Goal: Task Accomplishment & Management: Manage account settings

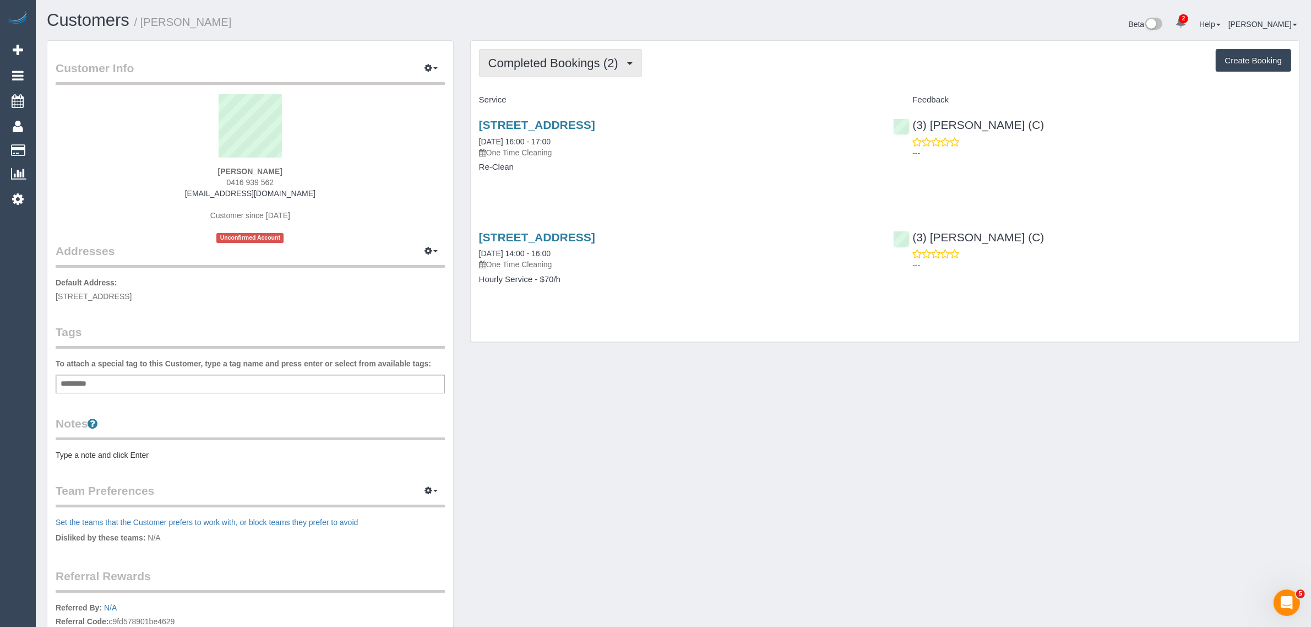
click at [541, 56] on span "Completed Bookings (2)" at bounding box center [556, 63] width 135 height 14
click at [530, 103] on link "Upcoming Bookings (0)" at bounding box center [537, 103] width 115 height 14
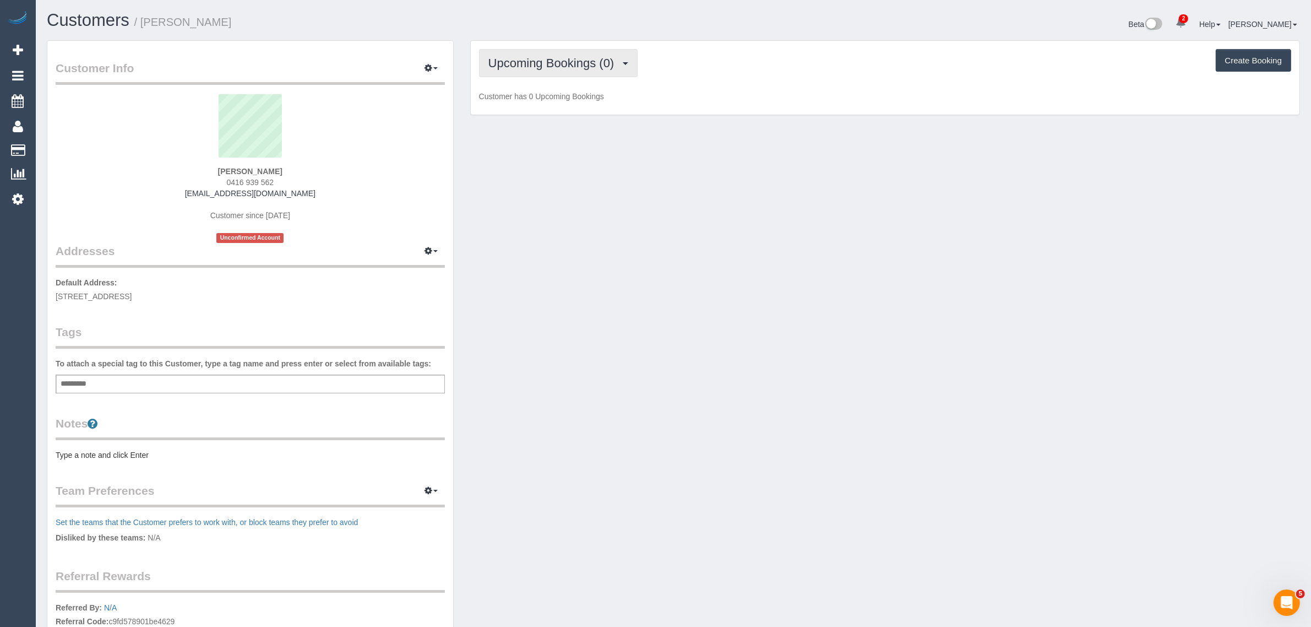
click at [561, 57] on span "Upcoming Bookings (0)" at bounding box center [555, 63] width 132 height 14
click at [557, 84] on link "Completed Bookings (2)" at bounding box center [537, 89] width 115 height 14
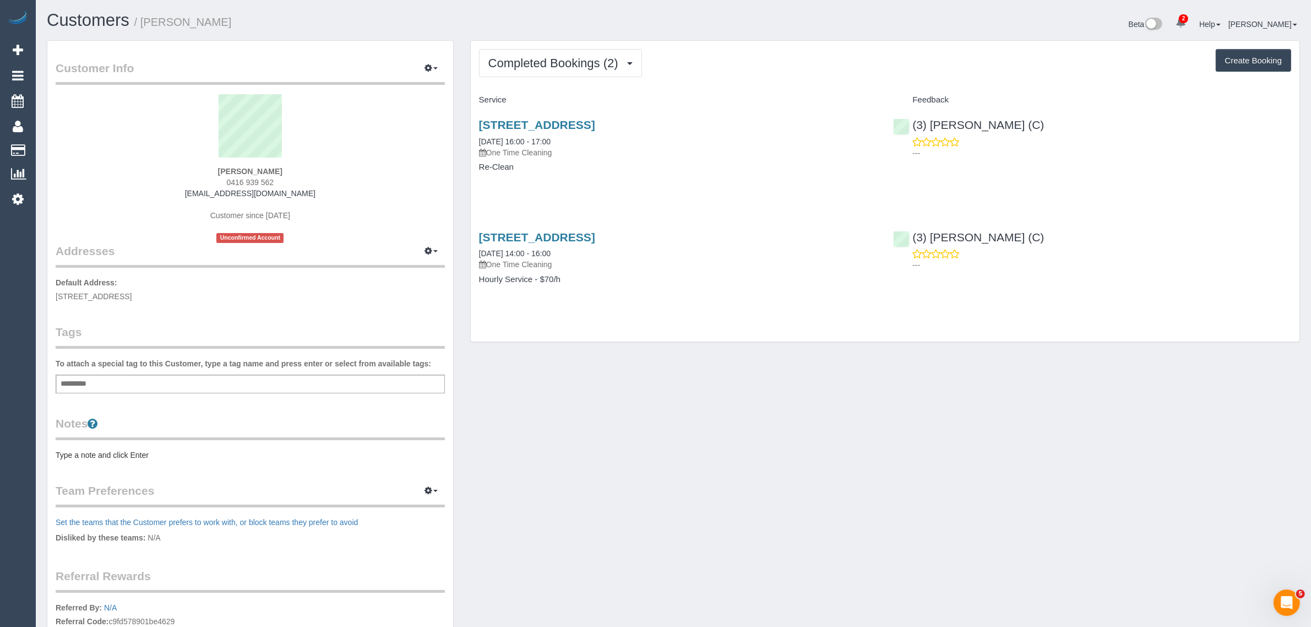
click at [603, 383] on div "Customer Info Edit Contact Info Send Message Email Preferences Special Sales Ta…" at bounding box center [674, 403] width 1270 height 727
drag, startPoint x: 50, startPoint y: 143, endPoint x: 69, endPoint y: 118, distance: 31.1
click at [50, 143] on link "Customers" at bounding box center [105, 150] width 138 height 22
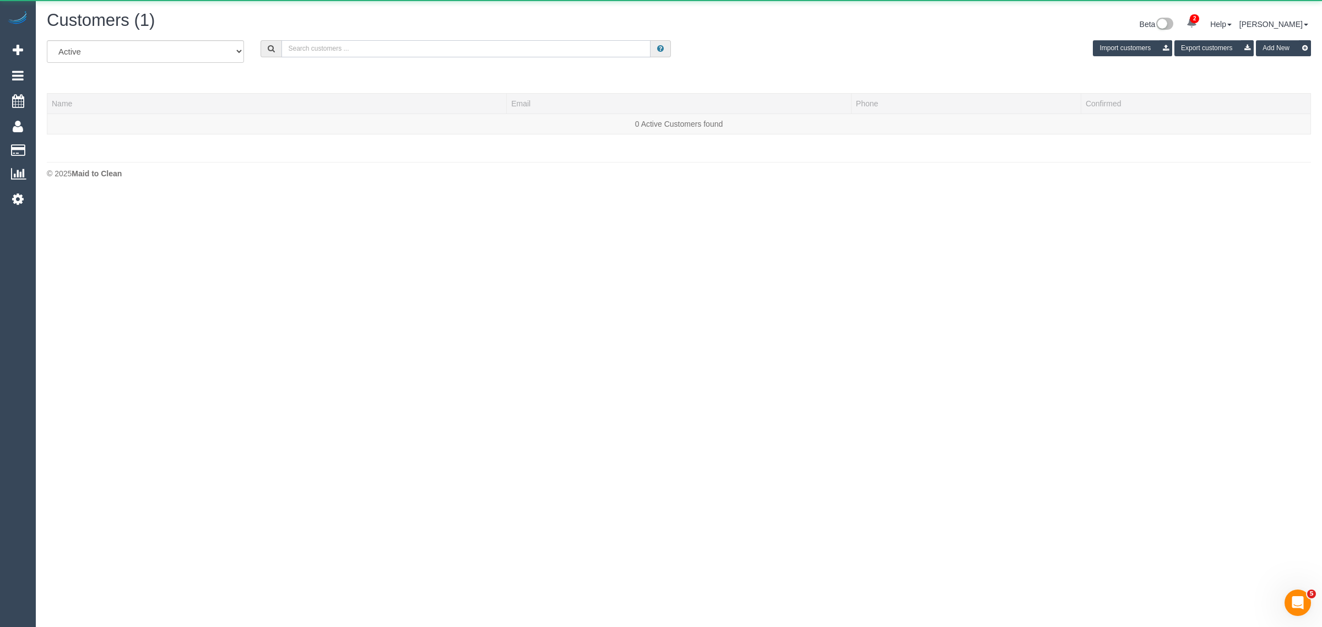
click at [336, 50] on input "text" at bounding box center [465, 48] width 369 height 17
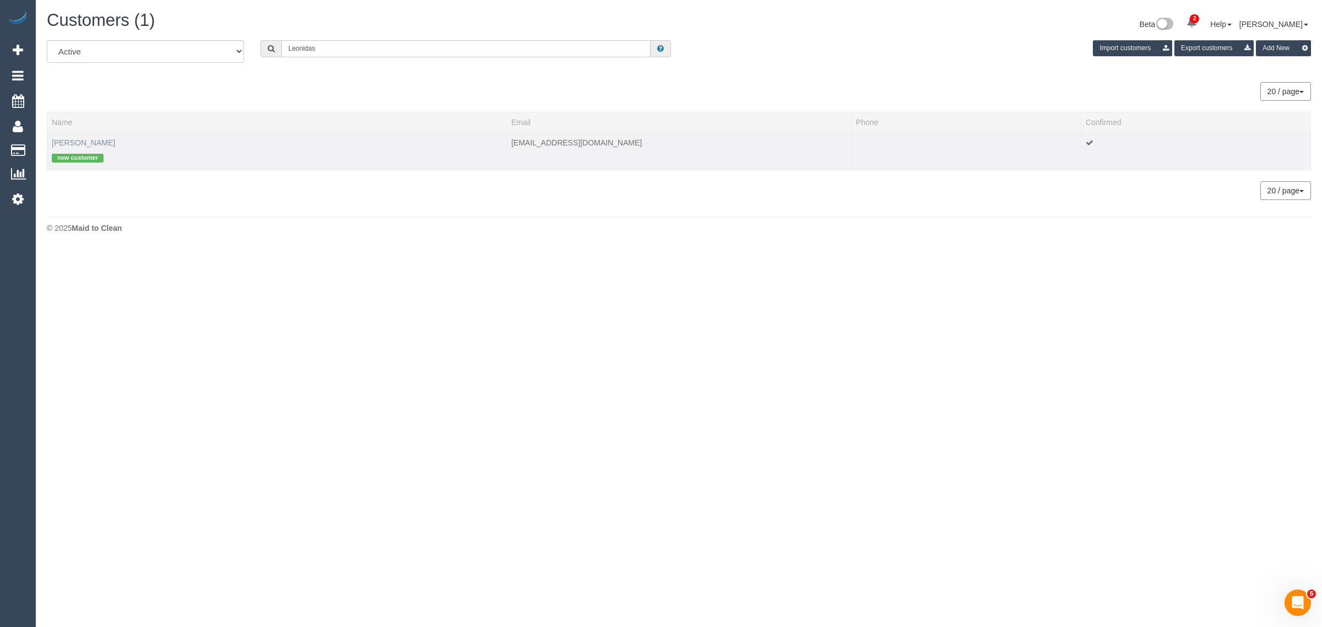
type input "Leonidas"
click at [109, 143] on link "Leonidas NITEREKA" at bounding box center [83, 142] width 63 height 9
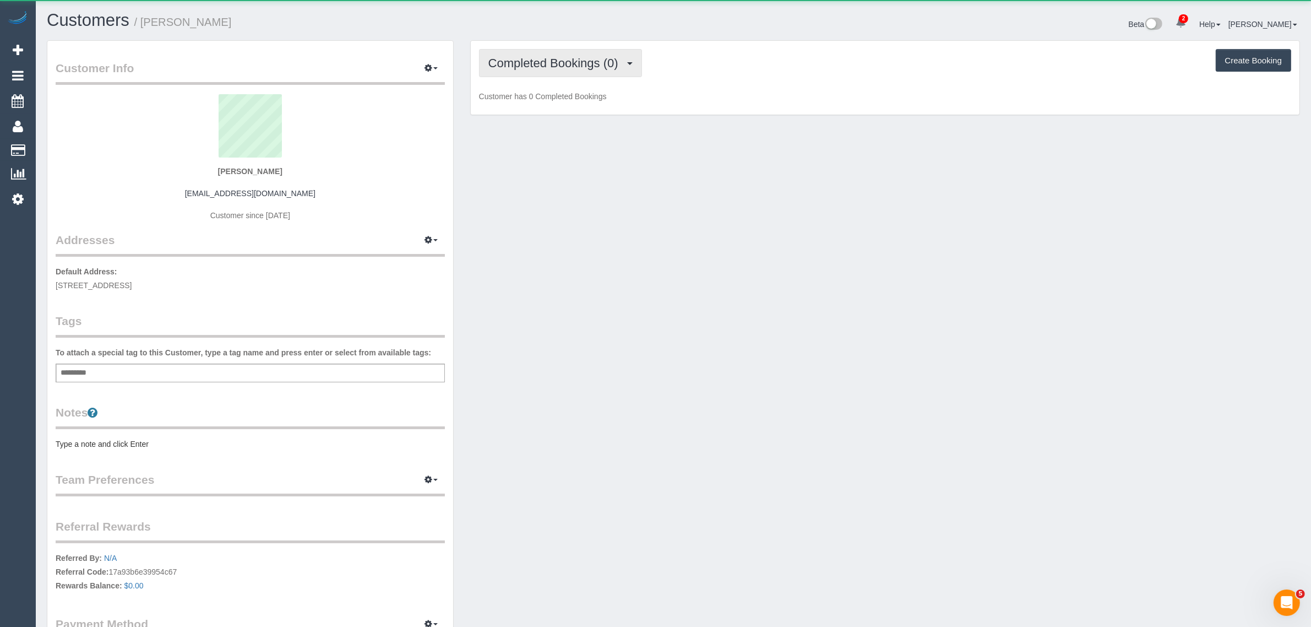
click at [568, 62] on span "Completed Bookings (0)" at bounding box center [556, 63] width 135 height 14
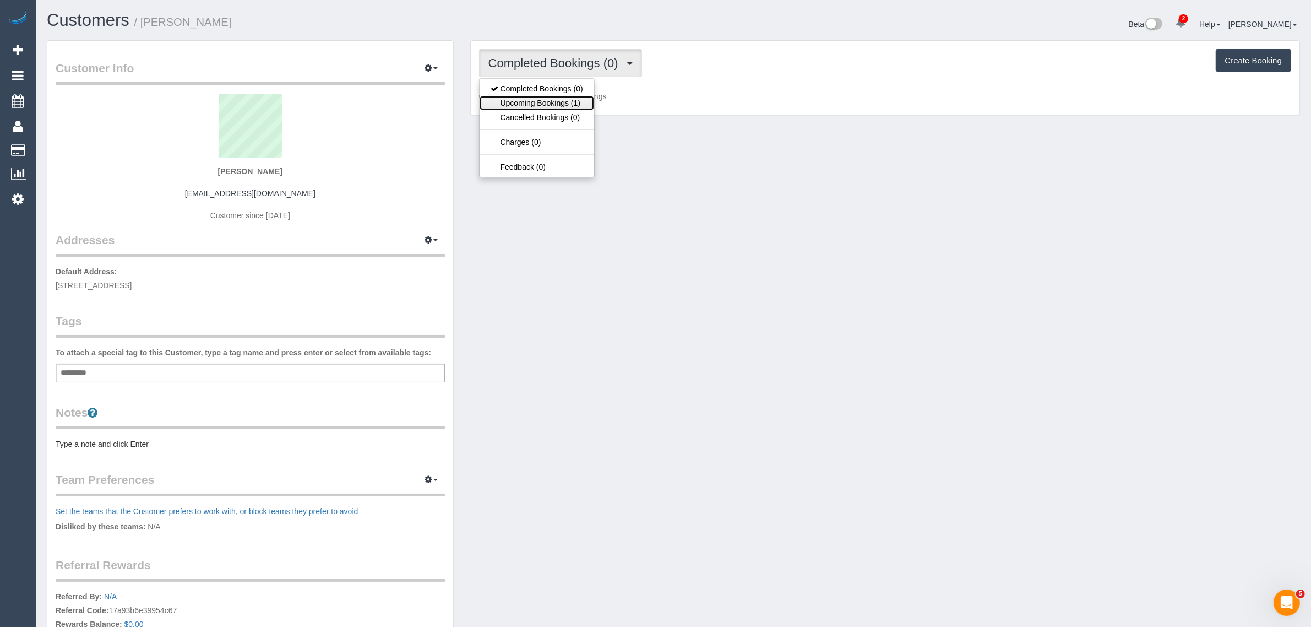
click at [546, 99] on link "Upcoming Bookings (1)" at bounding box center [537, 103] width 115 height 14
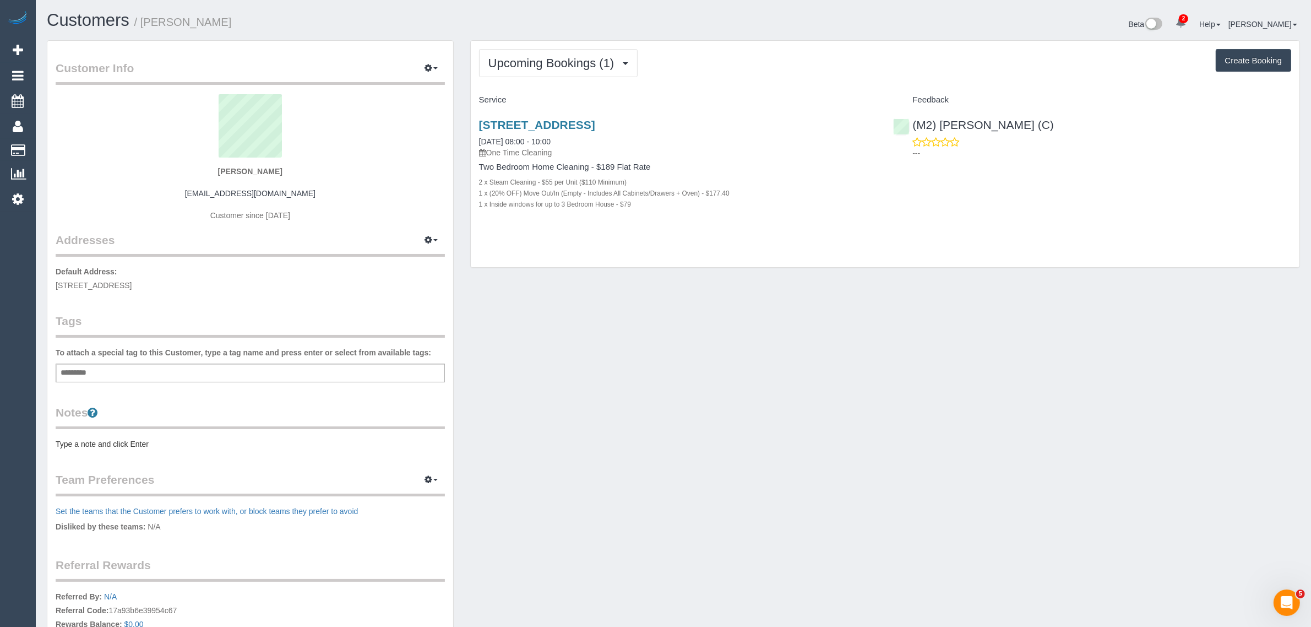
drag, startPoint x: 643, startPoint y: 204, endPoint x: 466, endPoint y: 167, distance: 181.2
click at [466, 167] on div "Upcoming Bookings (1) Completed Bookings (0) Upcoming Bookings (1) Cancelled Bo…" at bounding box center [885, 159] width 847 height 239
copy div "Two Bedroom Home Cleaning - $189 Flat Rate 2 x Steam Cleaning - $55 per Unit ($…"
click at [559, 122] on link "38 A Setani Crescent,, Heidelberg West, VIC 3081" at bounding box center [537, 124] width 116 height 13
drag, startPoint x: 660, startPoint y: 259, endPoint x: 637, endPoint y: 225, distance: 41.2
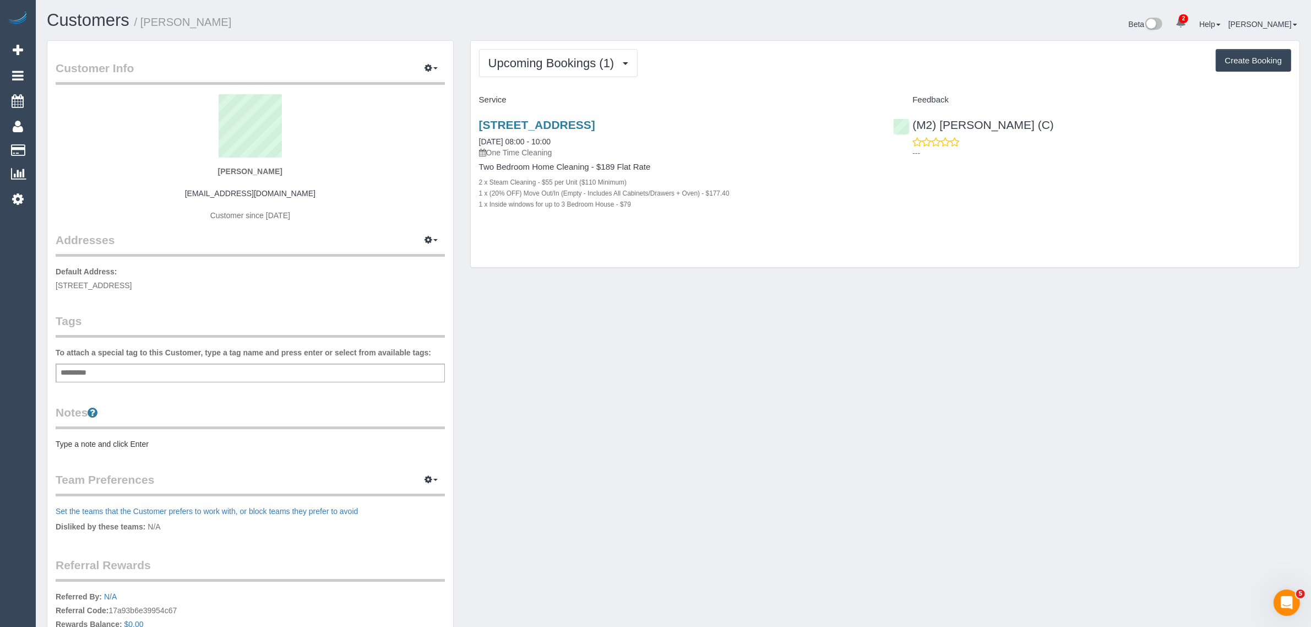
click at [660, 259] on div "Upcoming Bookings (1) Completed Bookings (0) Upcoming Bookings (1) Cancelled Bo…" at bounding box center [885, 154] width 829 height 227
drag, startPoint x: 595, startPoint y: 143, endPoint x: 479, endPoint y: 138, distance: 115.8
click at [479, 138] on div "38 A Setani Crescent,, Heidelberg West, VIC 3081 30/08/2025 08:00 - 10:00 One T…" at bounding box center [678, 138] width 398 height 40
copy link "30/08/2025 08:00 - 10:00"
click at [953, 276] on div "Upcoming Bookings (1) Completed Bookings (0) Upcoming Bookings (1) Cancelled Bo…" at bounding box center [885, 159] width 847 height 239
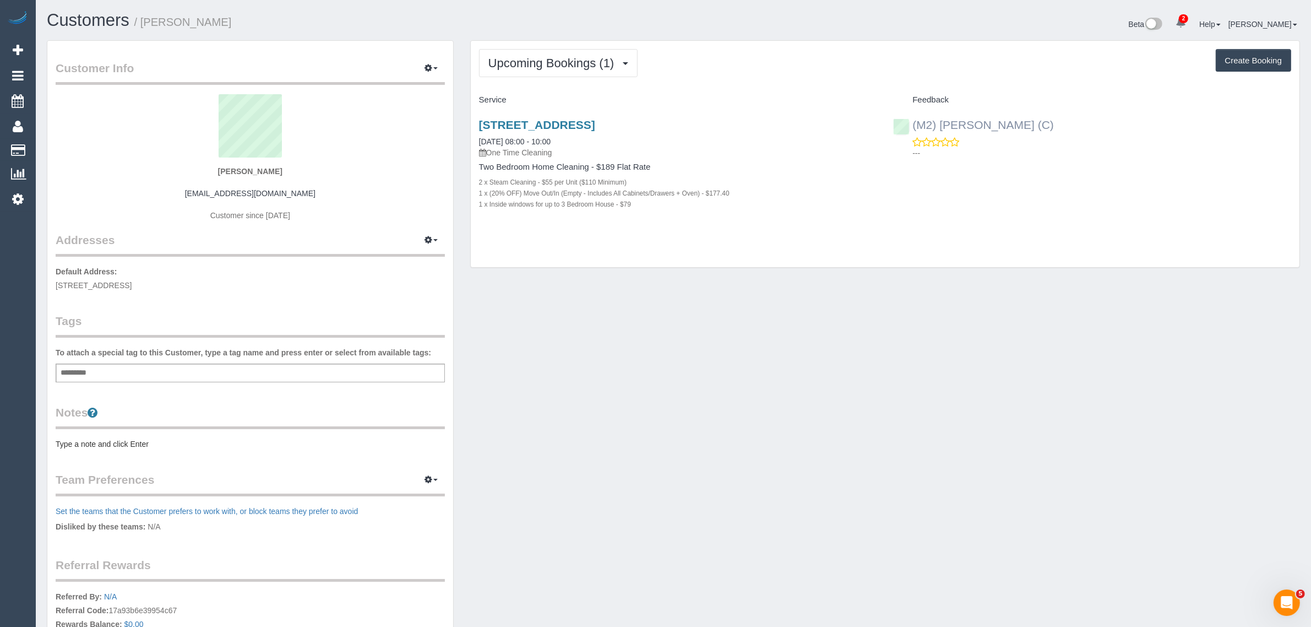
click at [910, 124] on div "(M2) Darshan Gevariya (C) ---" at bounding box center [1092, 136] width 415 height 54
copy link "(M2) [PERSON_NAME] (C)"
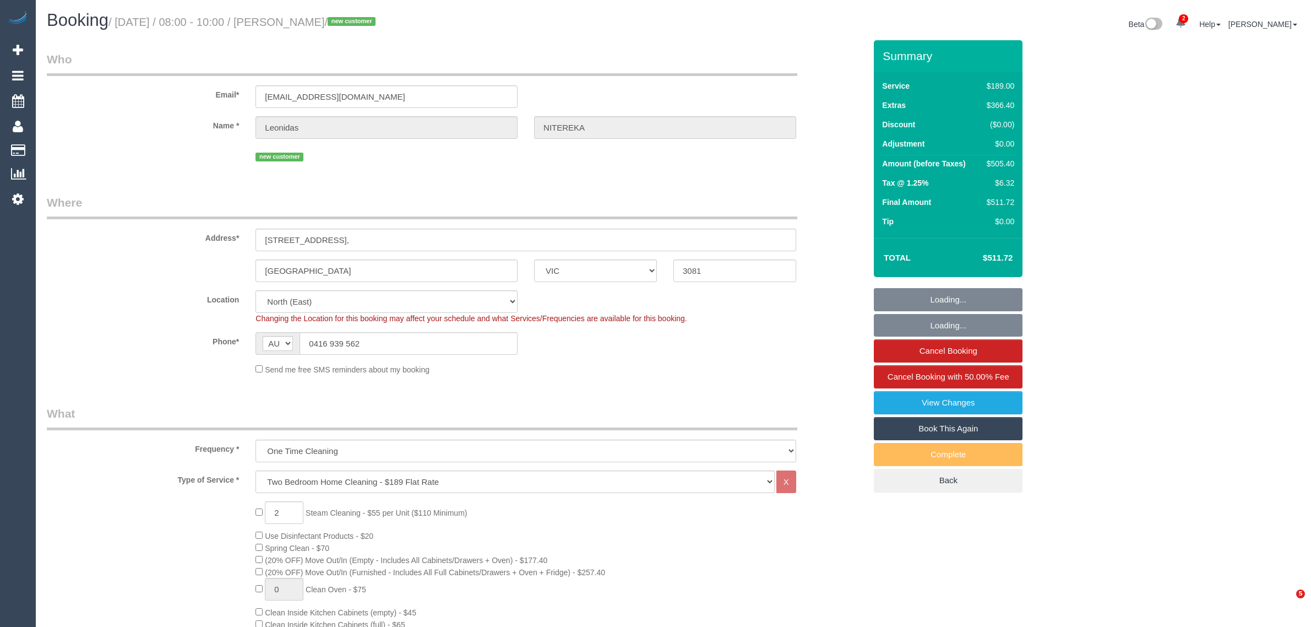
select select "VIC"
select select "spot1"
select select "number:28"
select select "number:14"
select select "number:18"
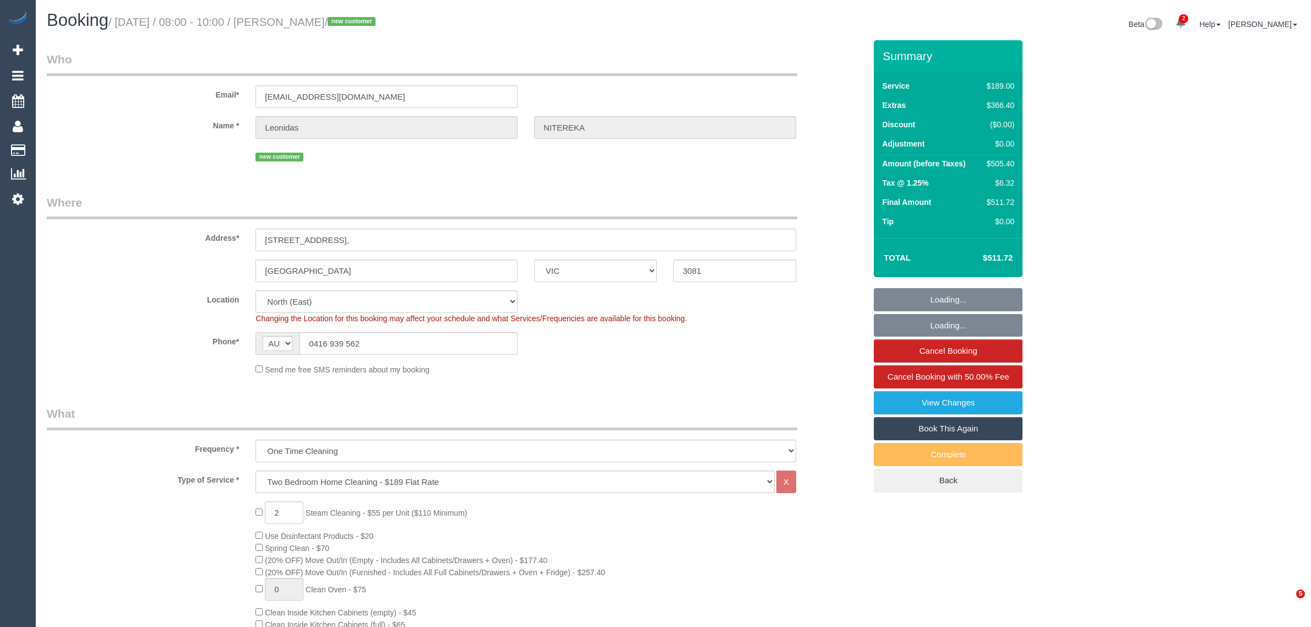
select select "number:24"
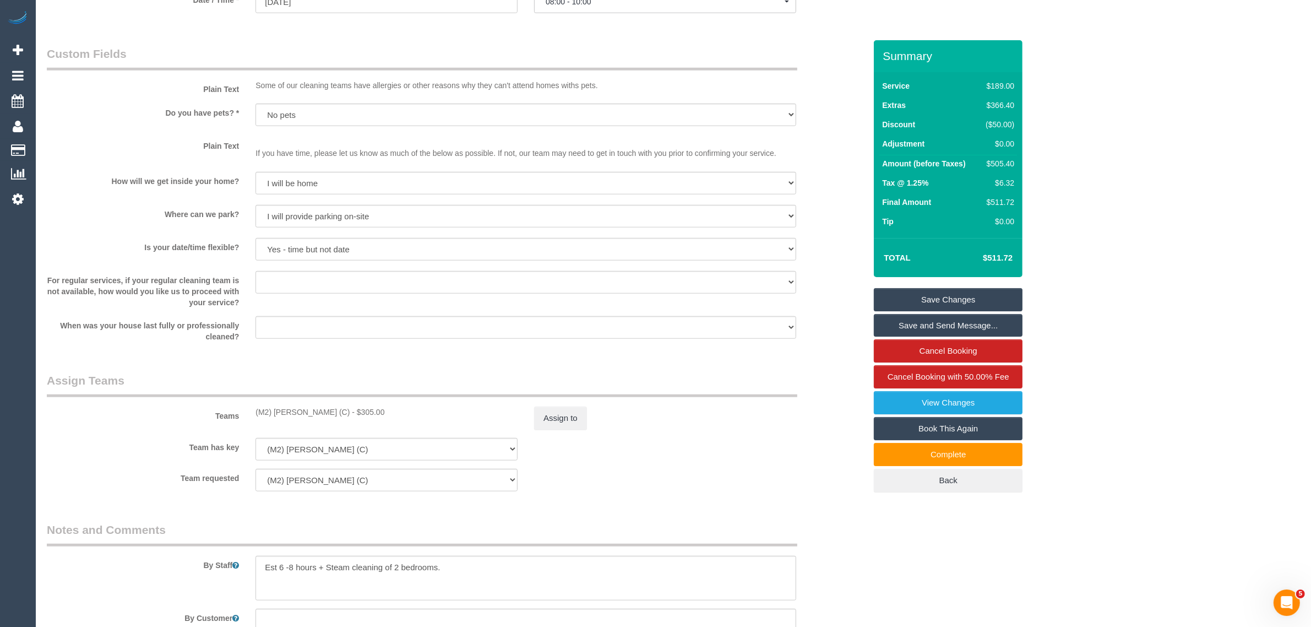
scroll to position [1377, 0]
